Goal: Information Seeking & Learning: Check status

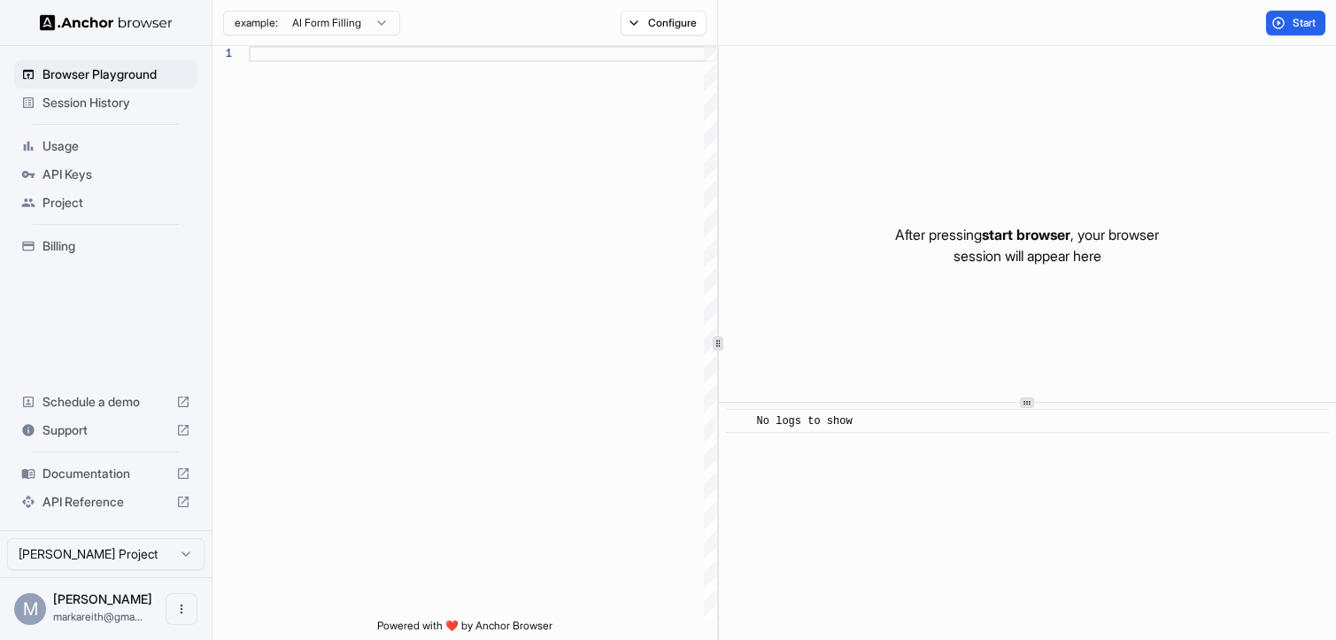
scroll to position [112, 0]
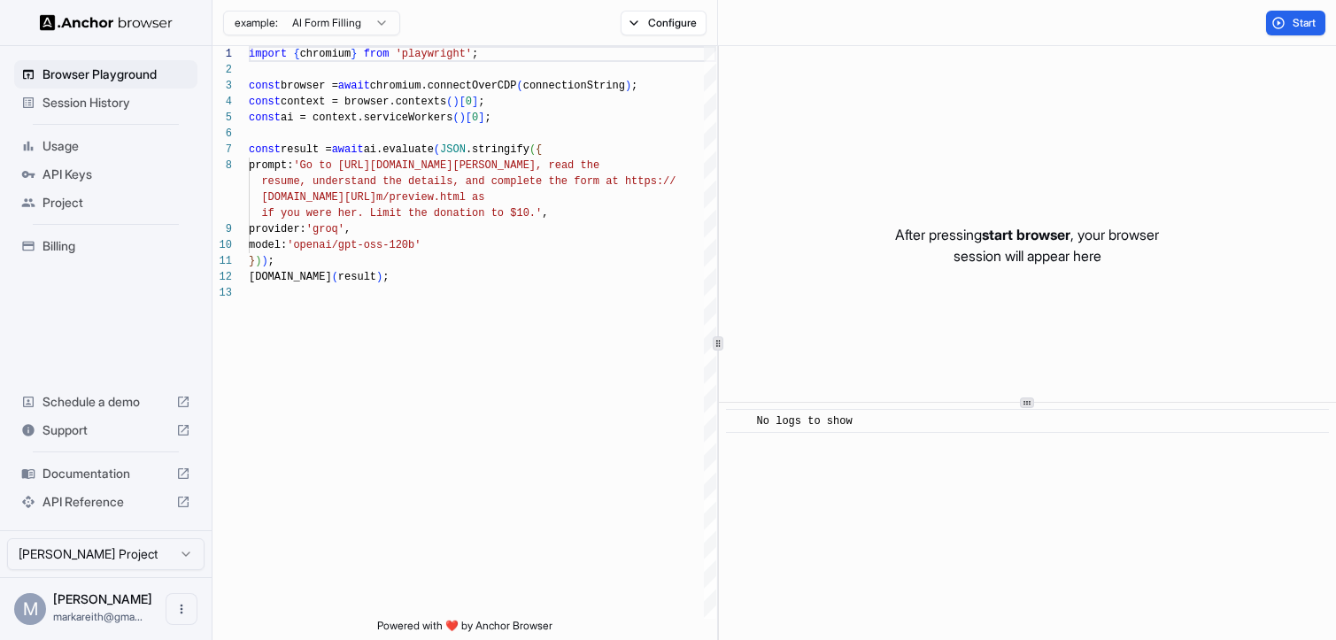
click at [103, 107] on span "Session History" at bounding box center [117, 103] width 148 height 18
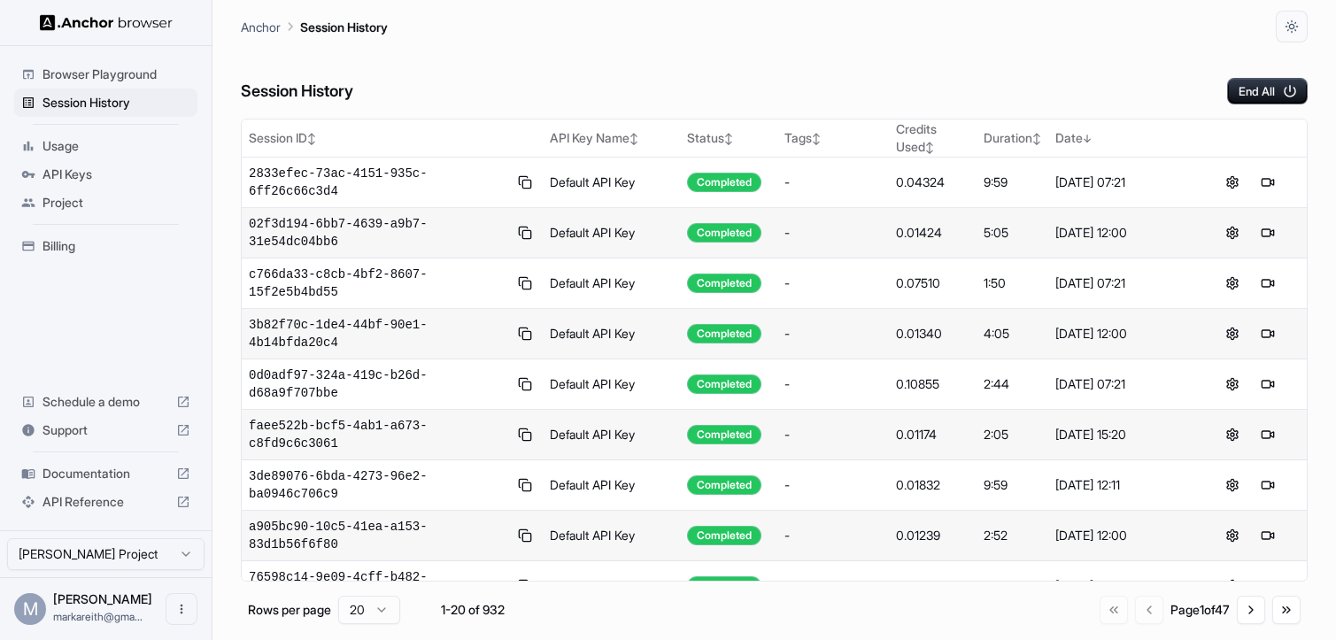
click at [66, 254] on span "Billing" at bounding box center [117, 246] width 148 height 18
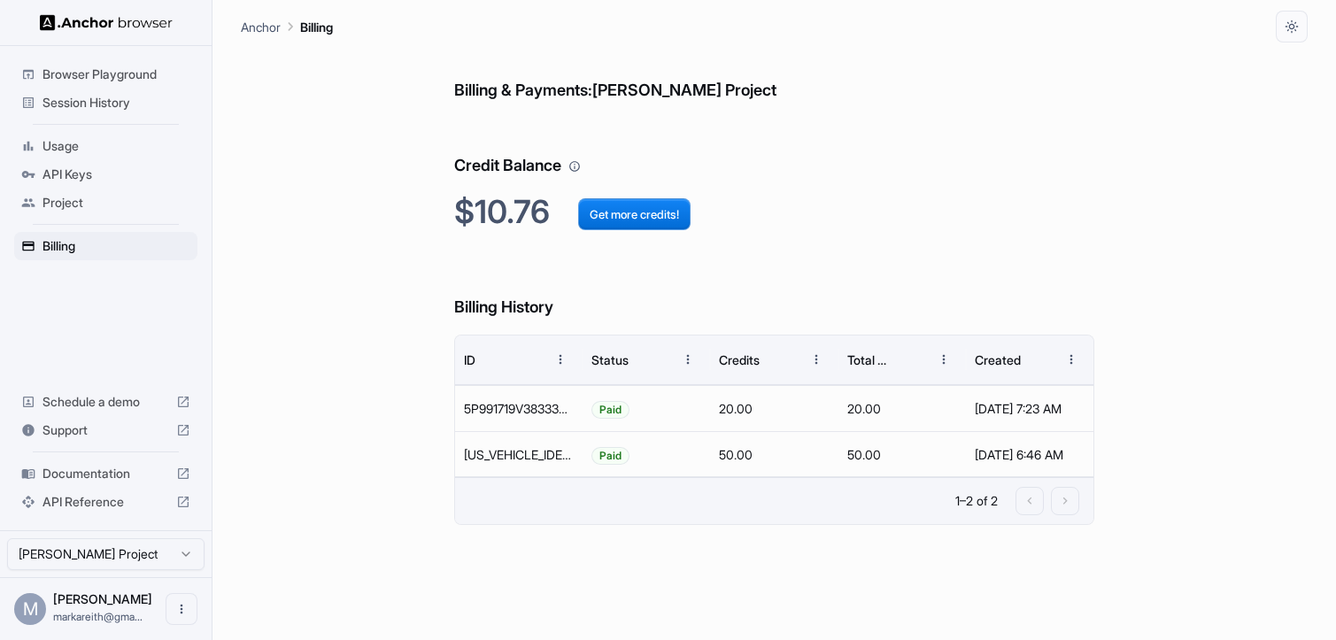
click at [84, 110] on span "Session History" at bounding box center [117, 103] width 148 height 18
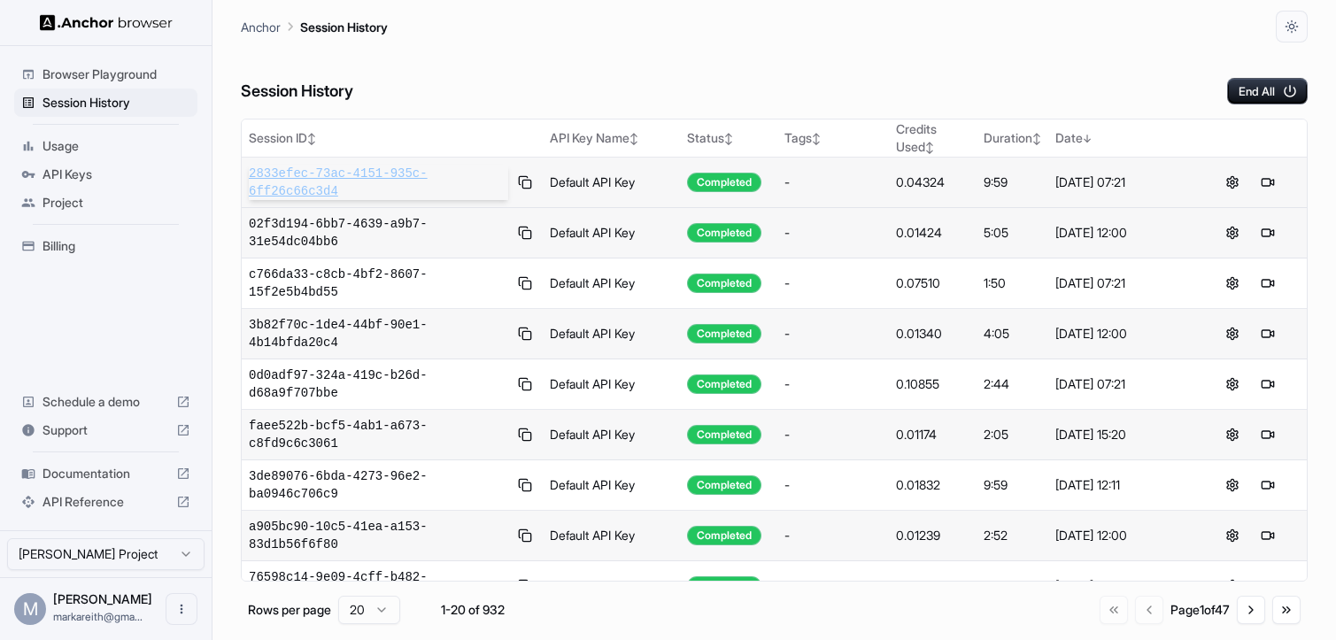
click at [341, 173] on span "2833efec-73ac-4151-935c-6ff26c66c3d4" at bounding box center [378, 182] width 259 height 35
click at [1268, 189] on button at bounding box center [1267, 182] width 21 height 21
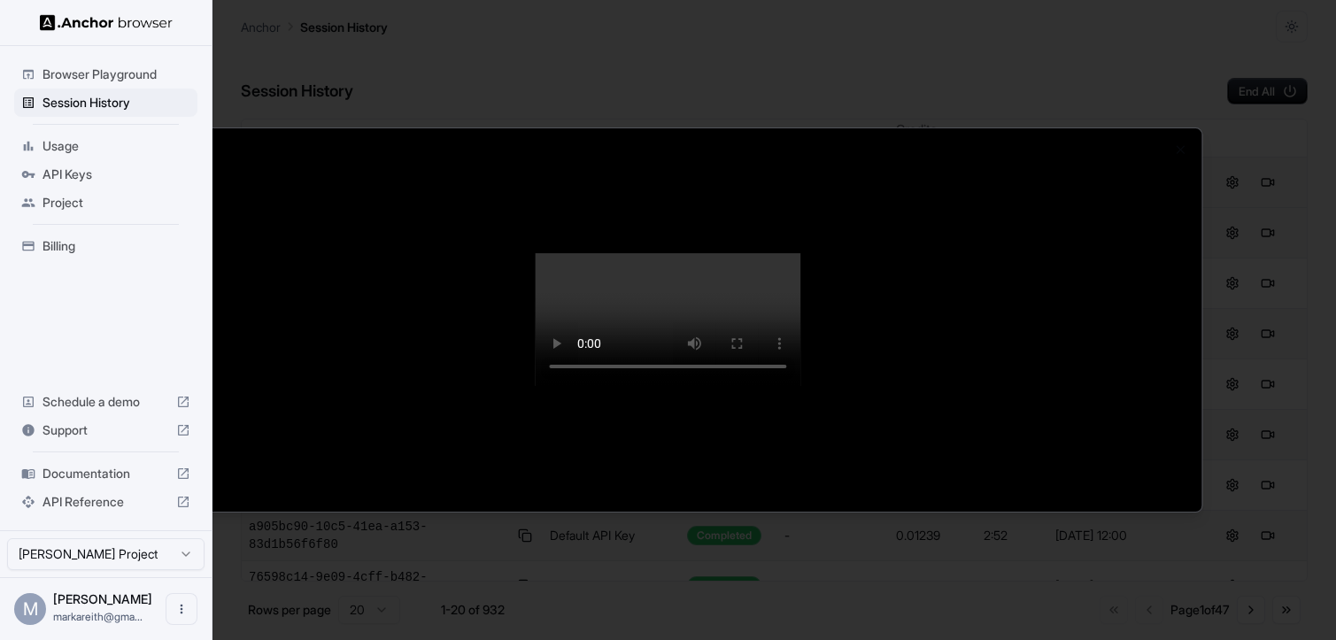
click at [94, 108] on div at bounding box center [668, 320] width 1336 height 640
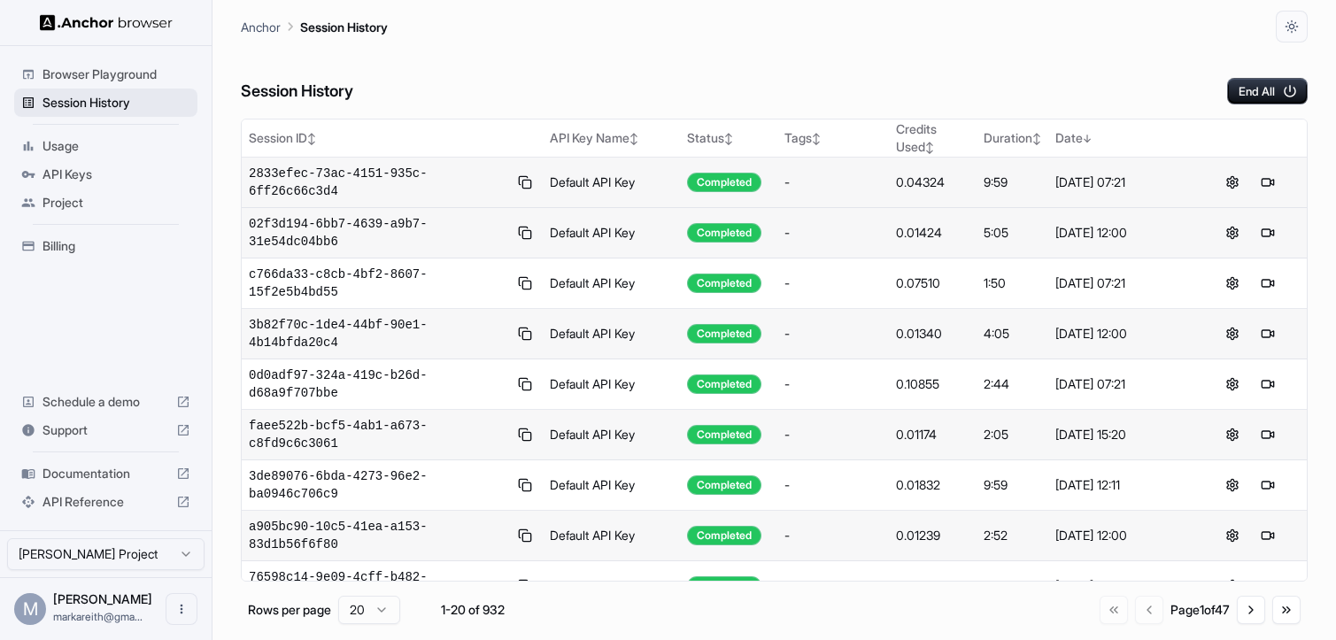
click at [100, 105] on span "Session History" at bounding box center [117, 103] width 148 height 18
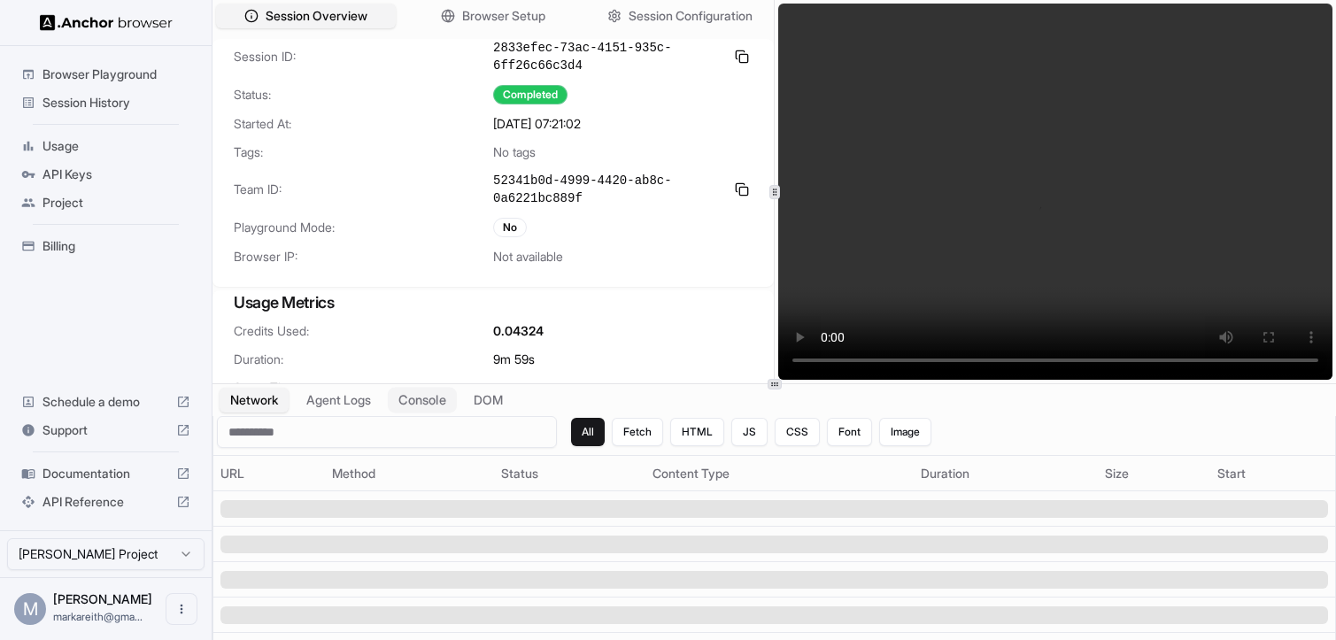
click at [414, 395] on button "Console" at bounding box center [422, 401] width 69 height 26
